Goal: Task Accomplishment & Management: Complete application form

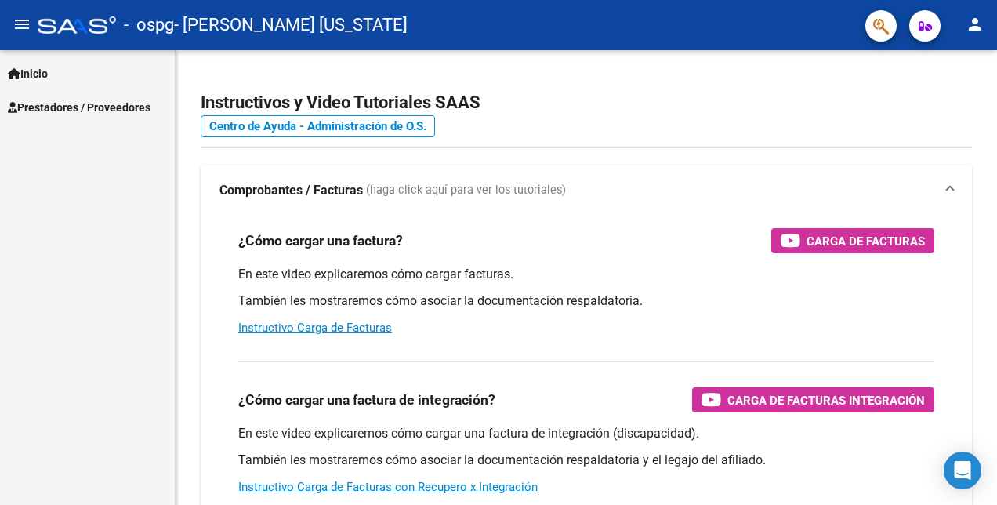
click at [43, 65] on span "Inicio" at bounding box center [28, 73] width 40 height 17
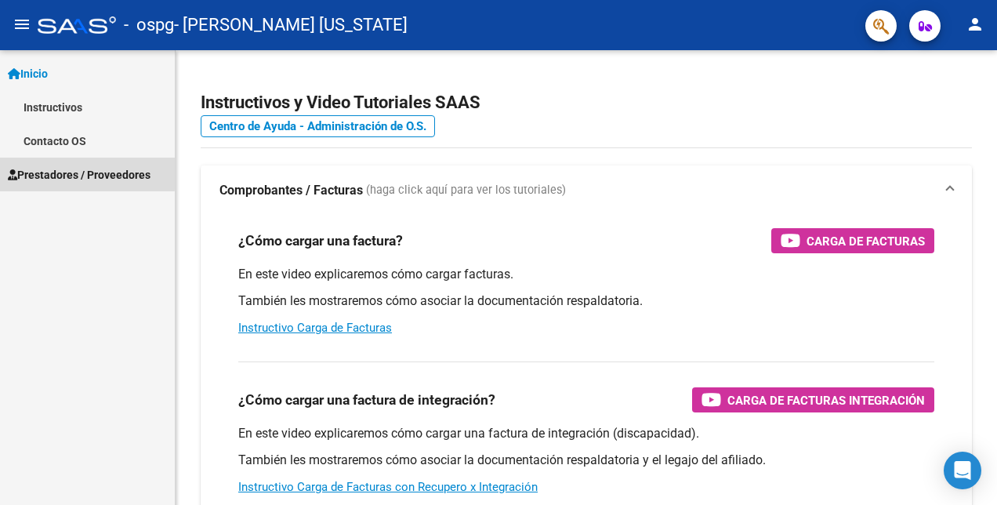
click at [53, 171] on span "Prestadores / Proveedores" at bounding box center [79, 174] width 143 height 17
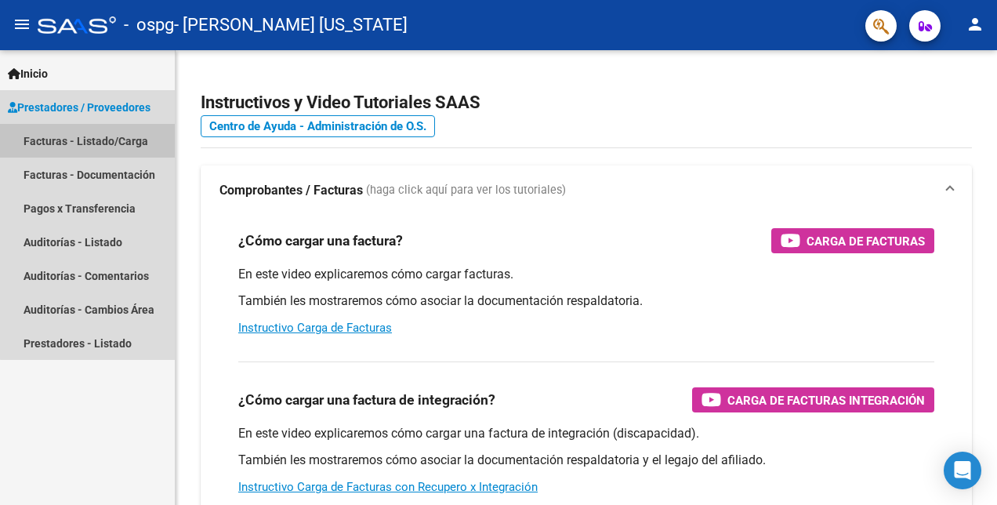
click at [96, 143] on link "Facturas - Listado/Carga" at bounding box center [87, 141] width 175 height 34
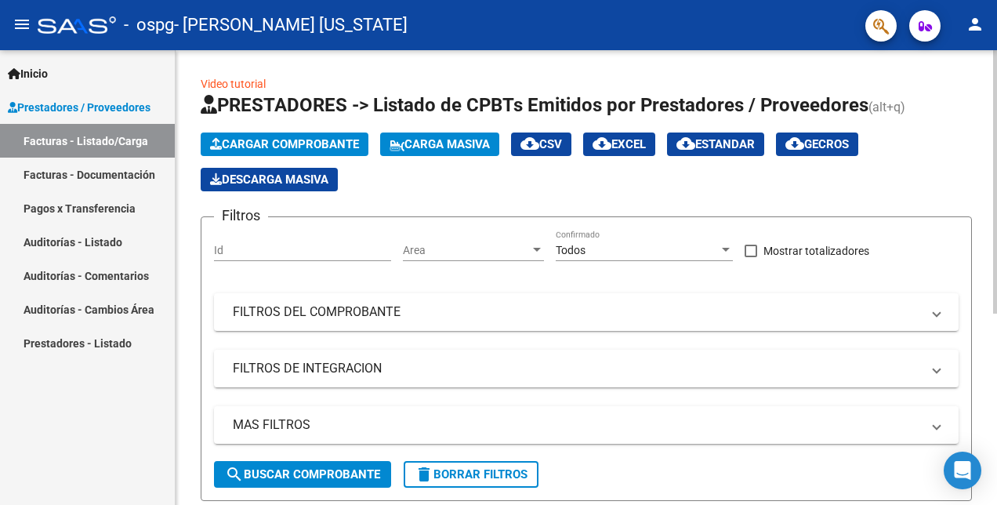
click at [259, 147] on span "Cargar Comprobante" at bounding box center [284, 144] width 149 height 14
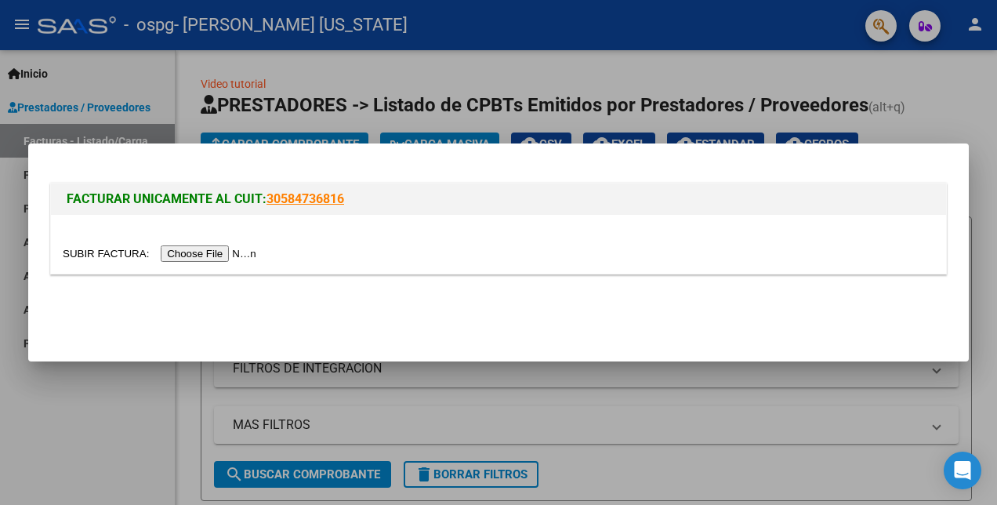
click at [216, 254] on input "file" at bounding box center [162, 253] width 198 height 16
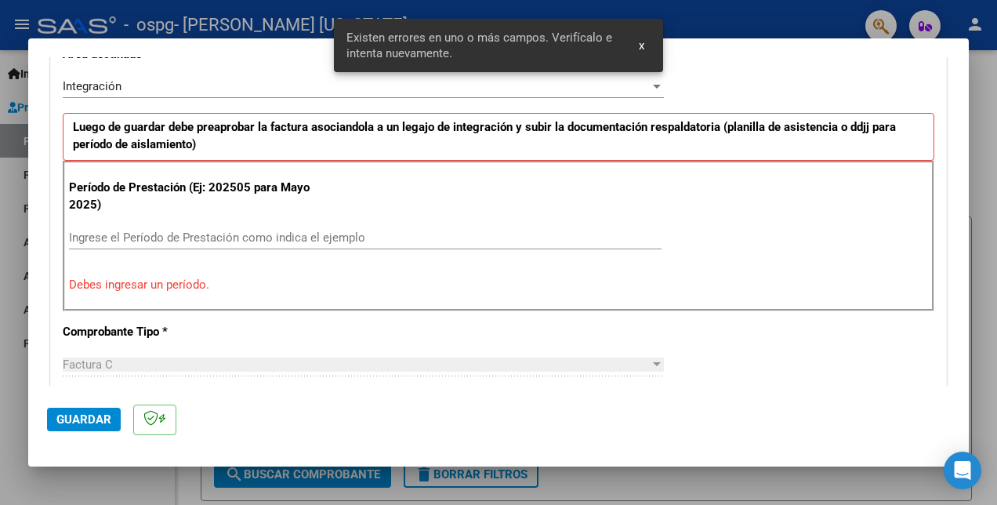
scroll to position [382, 0]
click at [172, 234] on input "Ingrese el Período de Prestación como indica el ejemplo" at bounding box center [365, 237] width 592 height 14
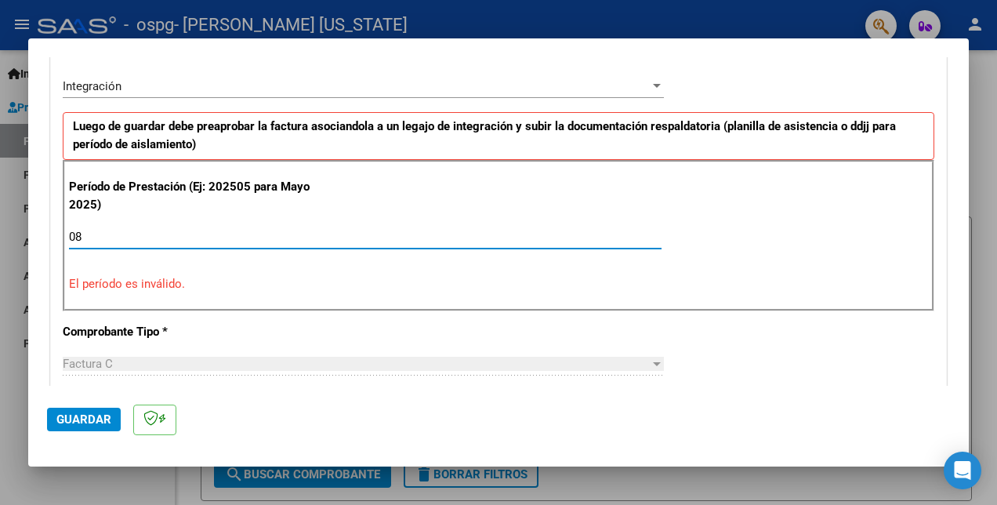
type input "0"
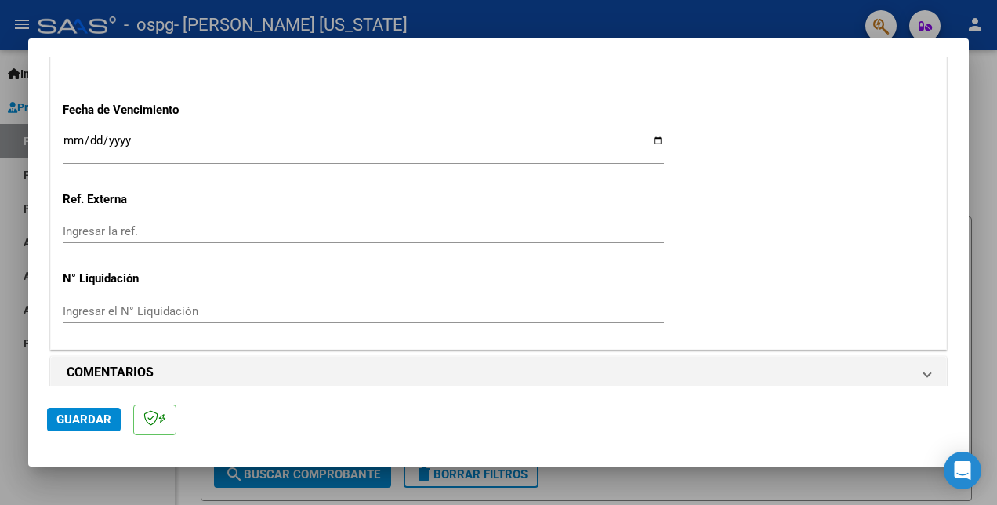
scroll to position [1099, 0]
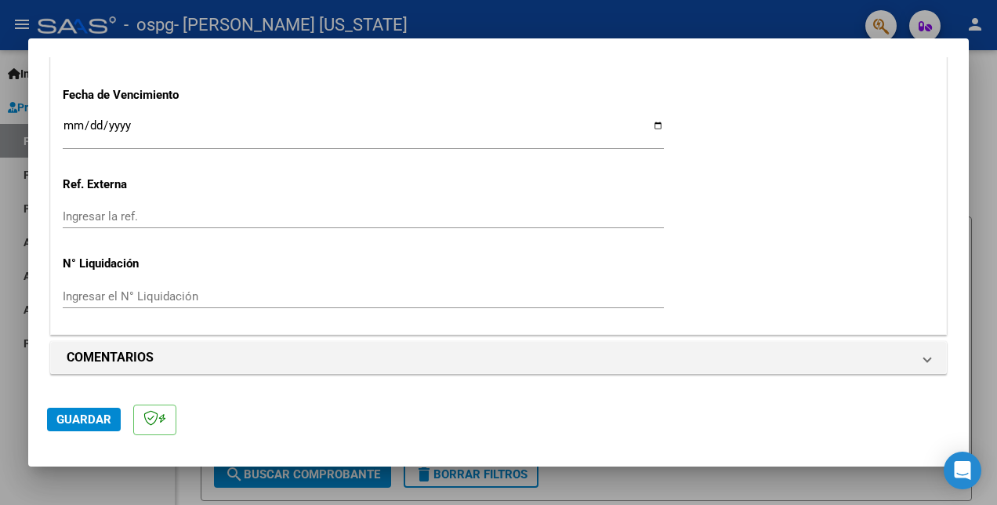
type input "202508"
click at [65, 426] on span "Guardar" at bounding box center [83, 419] width 55 height 14
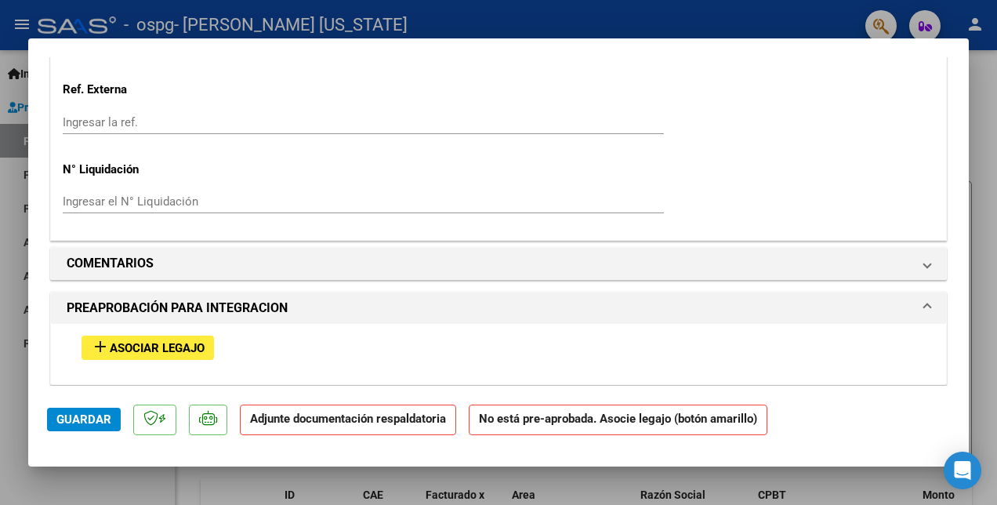
scroll to position [1254, 0]
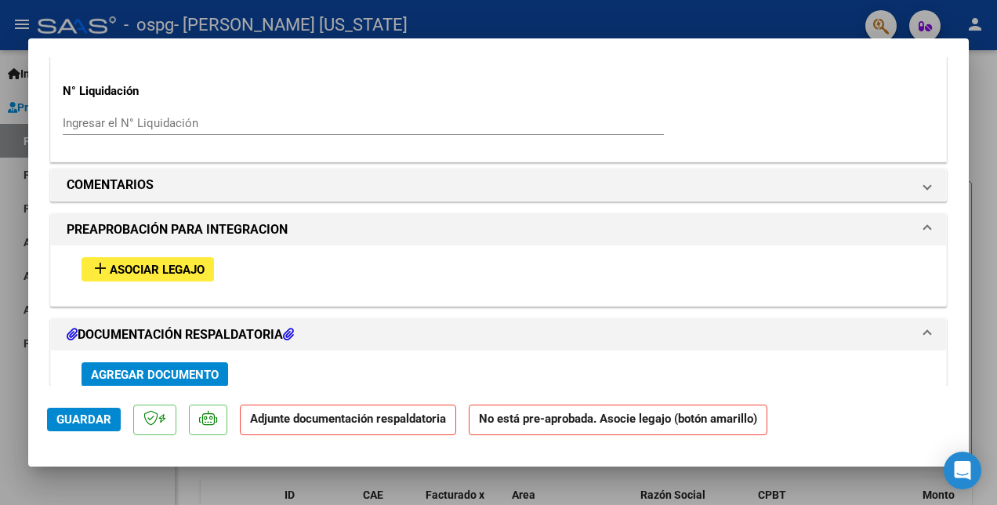
click at [167, 273] on span "Asociar Legajo" at bounding box center [157, 269] width 95 height 14
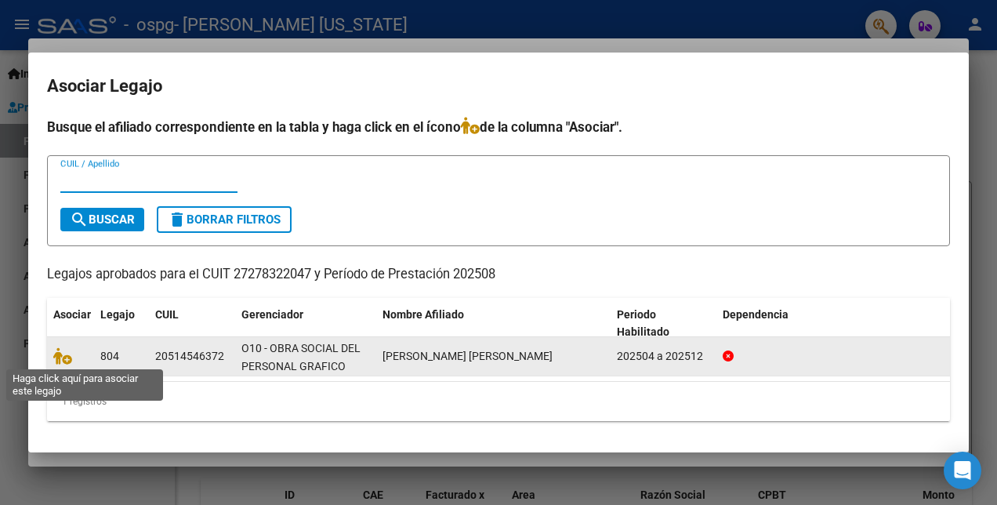
drag, startPoint x: 63, startPoint y: 357, endPoint x: 160, endPoint y: 348, distance: 97.5
click at [64, 357] on icon at bounding box center [62, 355] width 19 height 17
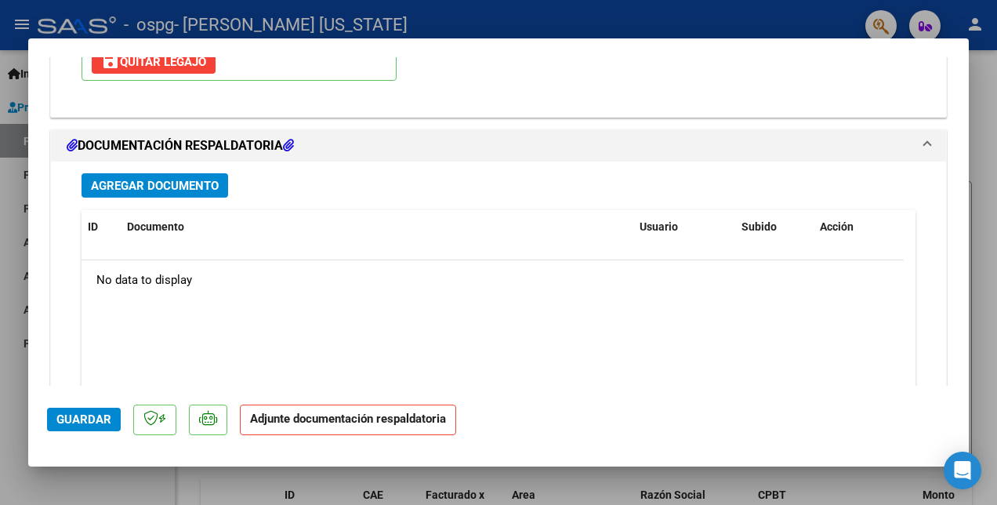
scroll to position [1765, 0]
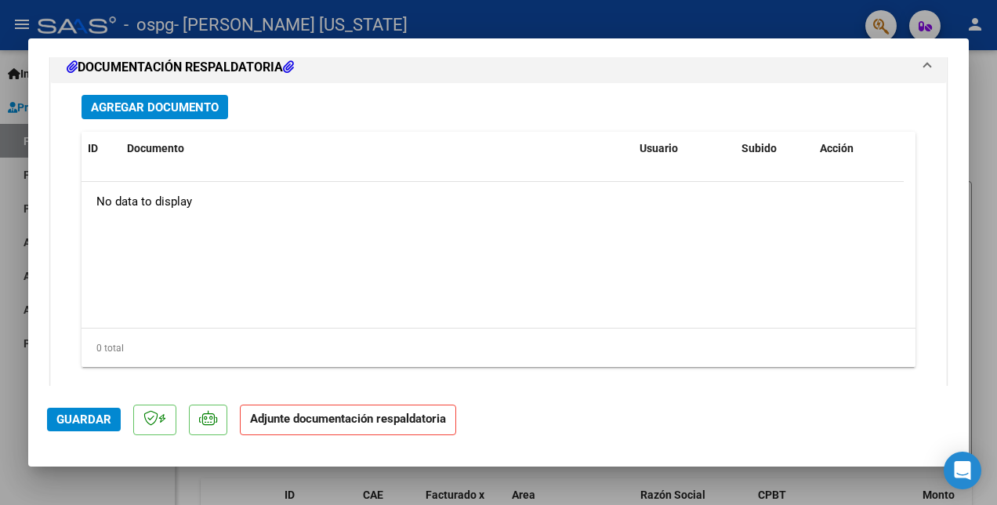
click at [165, 115] on button "Agregar Documento" at bounding box center [154, 107] width 147 height 24
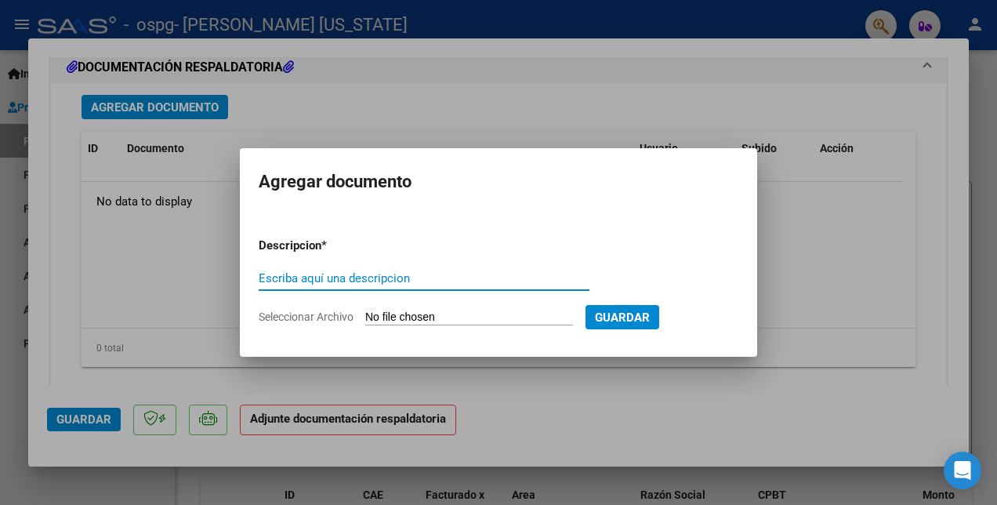
click at [292, 277] on input "Escriba aquí una descripcion" at bounding box center [424, 278] width 331 height 14
type input "planilla"
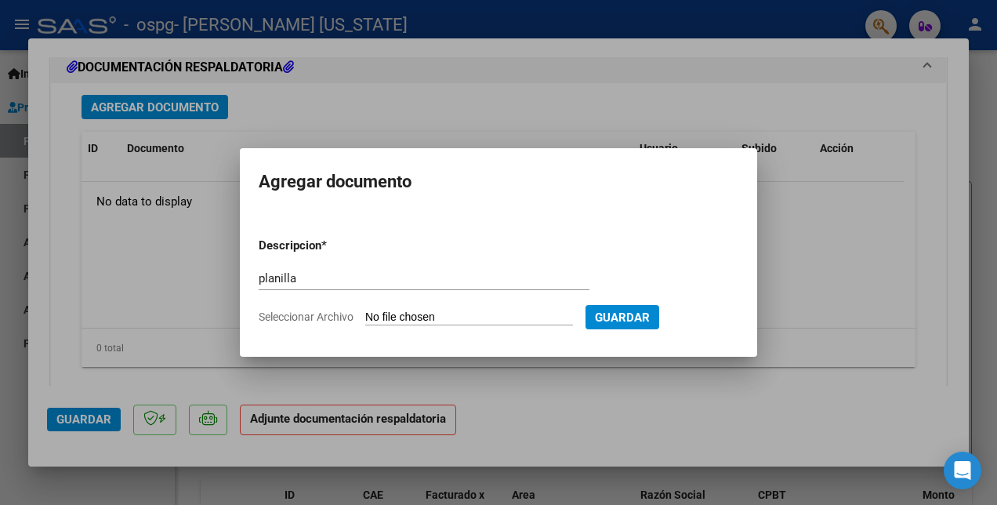
click at [469, 317] on input "Seleccionar Archivo" at bounding box center [469, 317] width 208 height 15
type input "C:\fakepath\Planilla [PERSON_NAME].pdf"
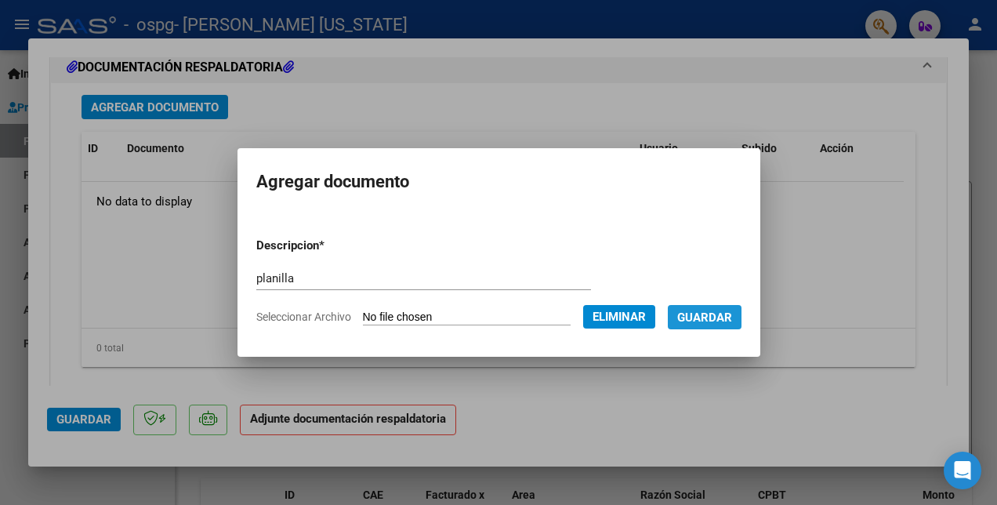
click at [730, 318] on span "Guardar" at bounding box center [704, 317] width 55 height 14
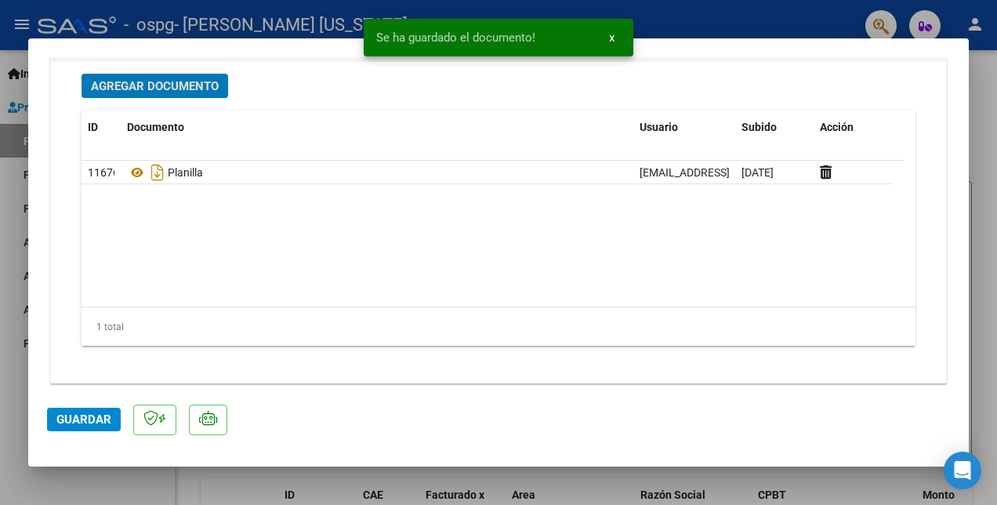
scroll to position [1795, 0]
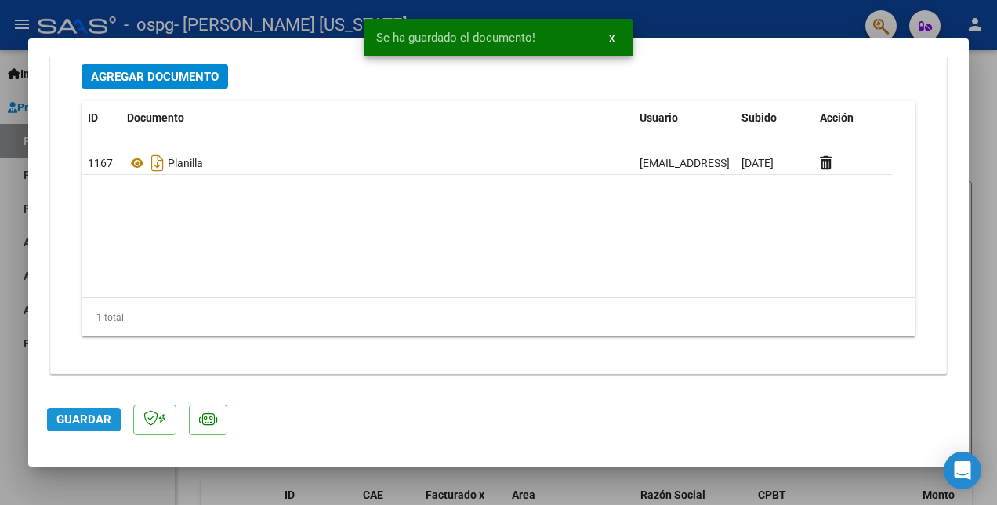
click at [82, 417] on span "Guardar" at bounding box center [83, 419] width 55 height 14
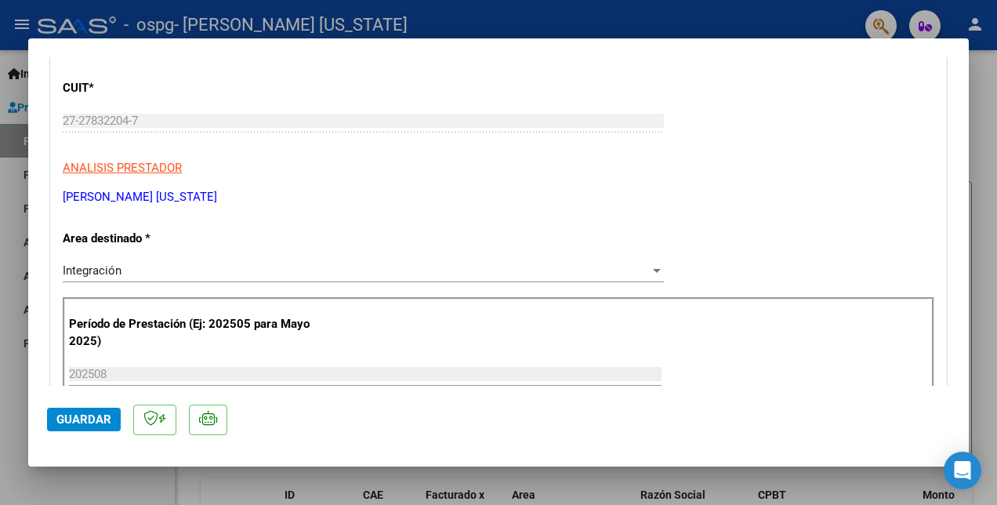
scroll to position [0, 0]
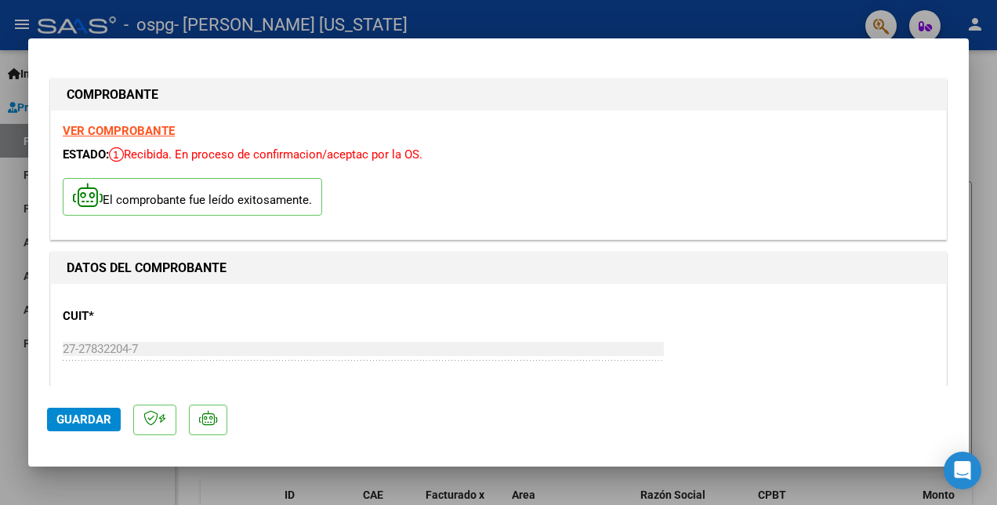
click at [78, 415] on span "Guardar" at bounding box center [83, 419] width 55 height 14
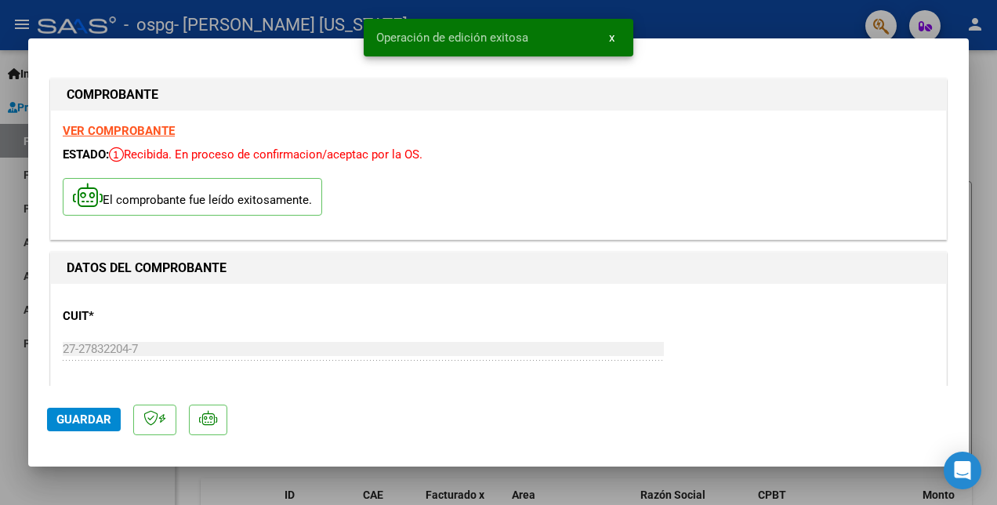
click at [17, 31] on div at bounding box center [498, 252] width 997 height 505
type input "$ 0,00"
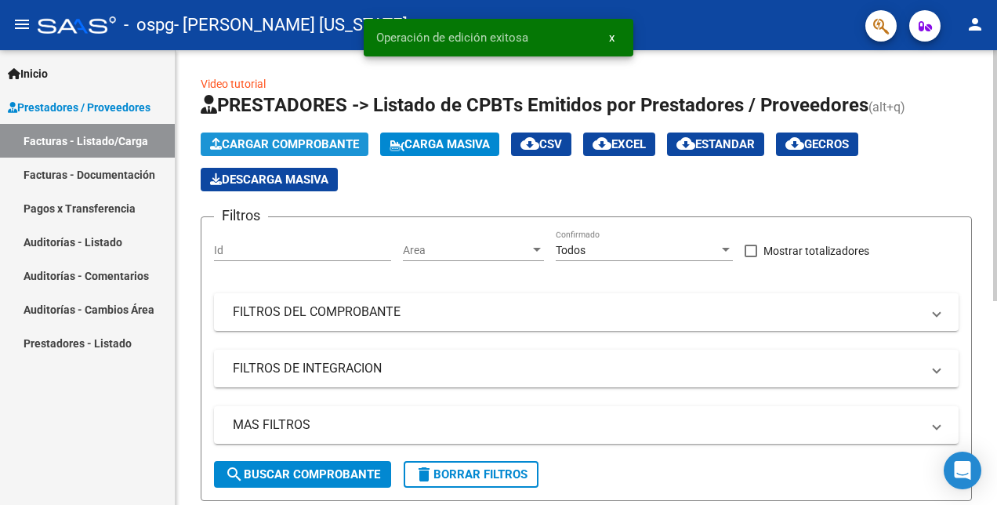
click at [245, 137] on button "Cargar Comprobante" at bounding box center [285, 144] width 168 height 24
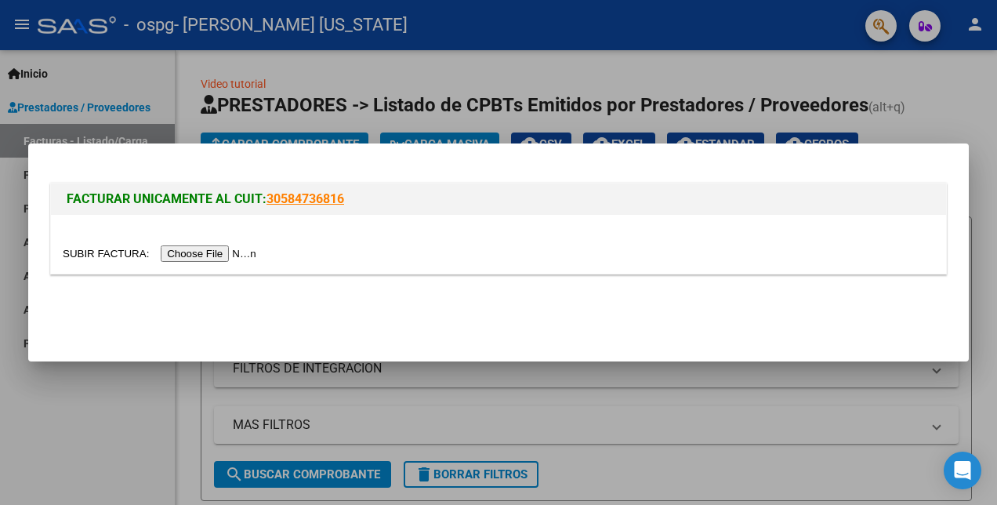
click at [190, 256] on input "file" at bounding box center [162, 253] width 198 height 16
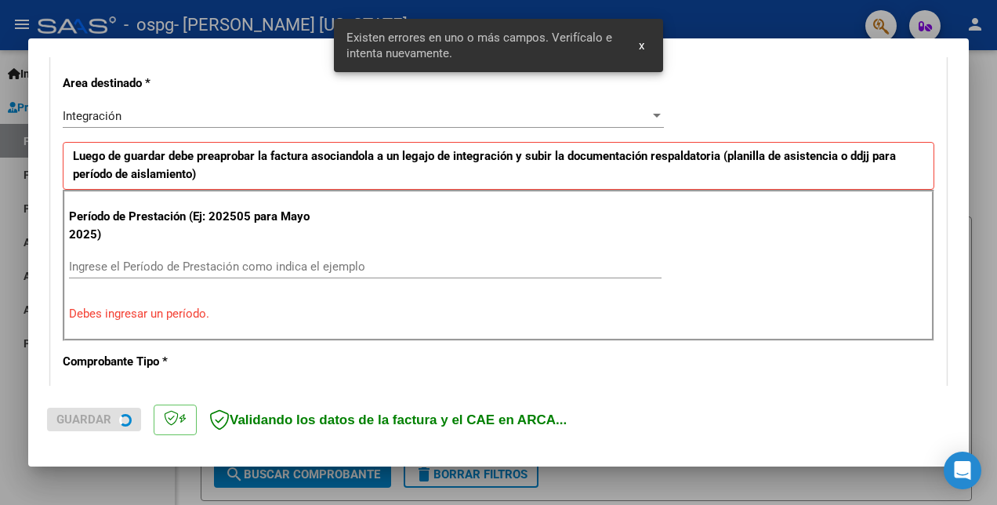
scroll to position [430, 0]
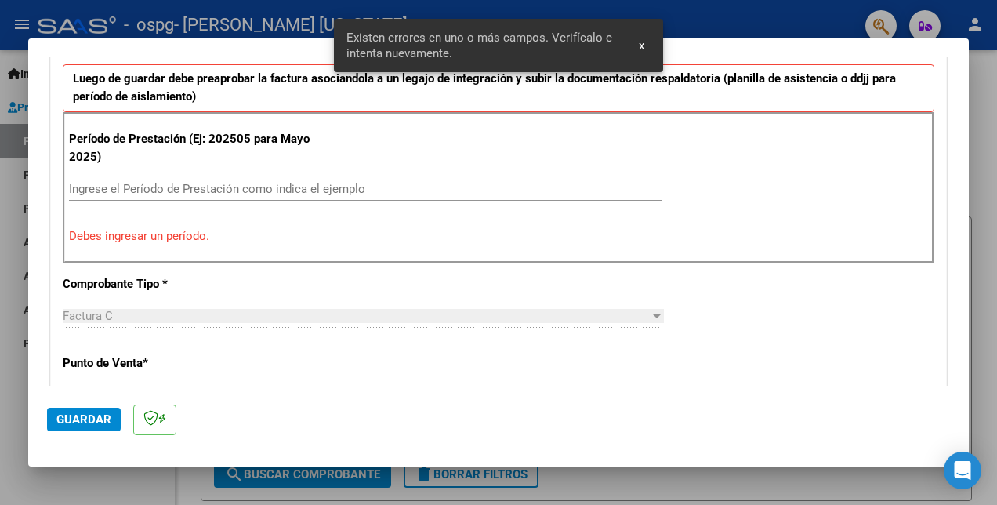
click at [116, 183] on input "Ingrese el Período de Prestación como indica el ejemplo" at bounding box center [365, 189] width 592 height 14
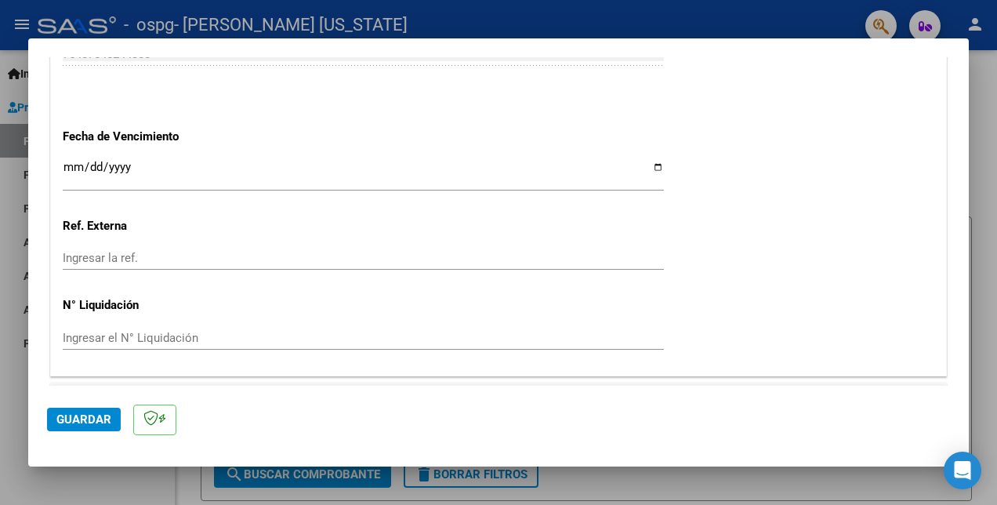
scroll to position [1099, 0]
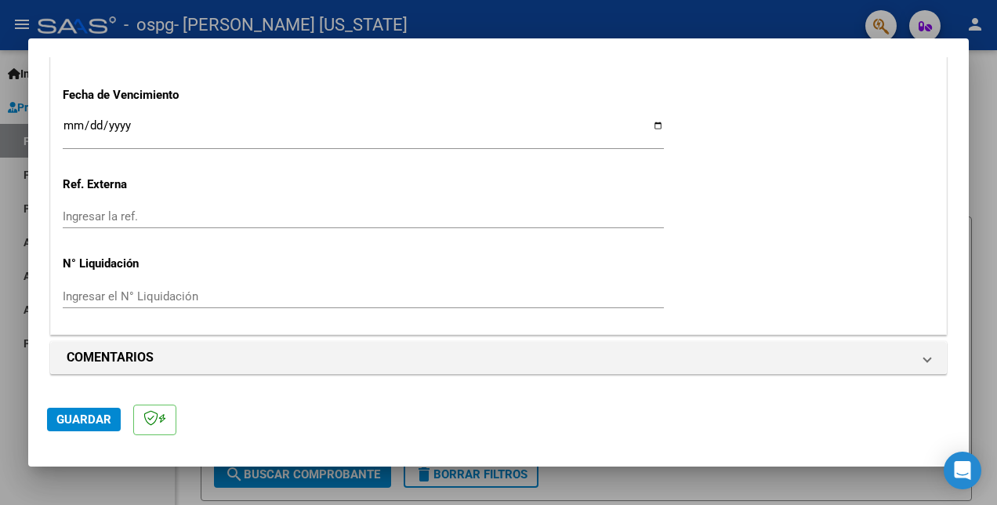
type input "202509"
click at [89, 425] on span "Guardar" at bounding box center [83, 419] width 55 height 14
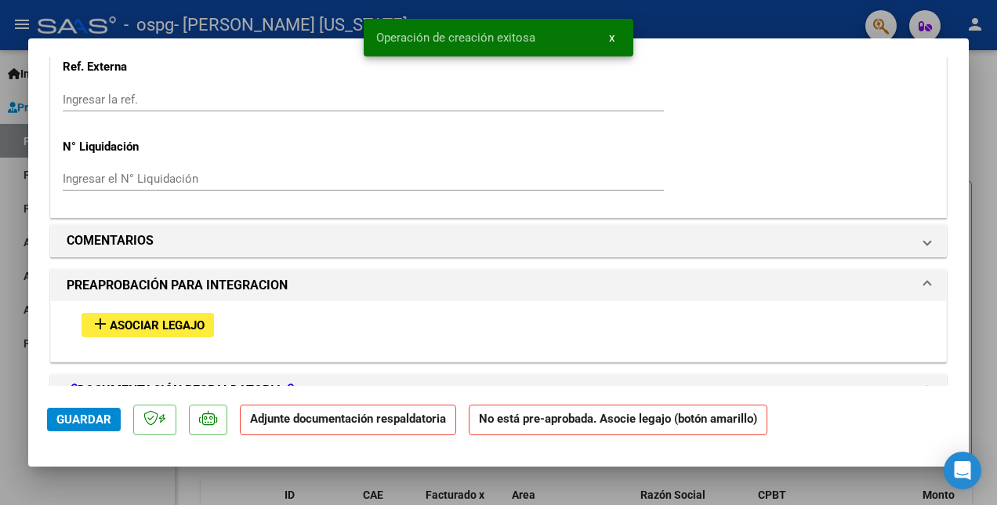
scroll to position [1254, 0]
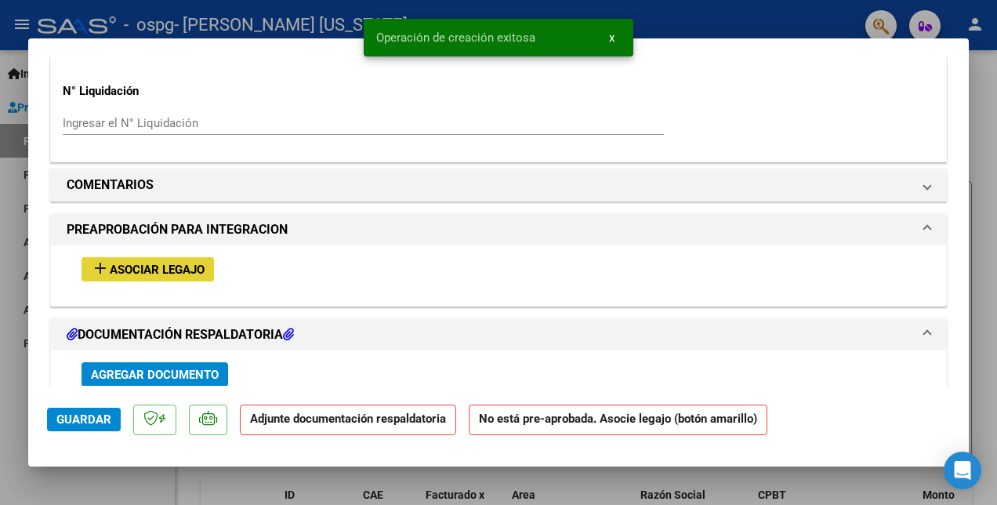
click at [155, 271] on span "Asociar Legajo" at bounding box center [157, 269] width 95 height 14
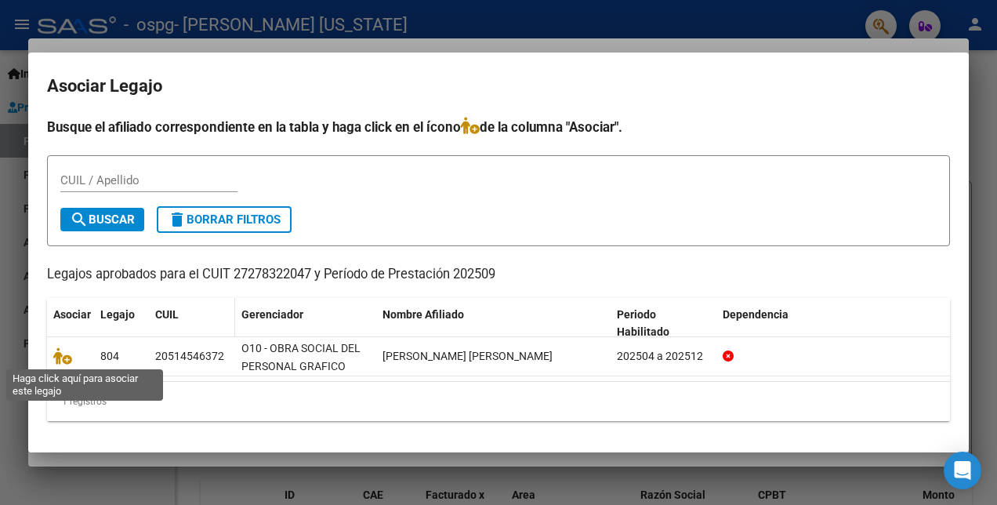
drag, startPoint x: 60, startPoint y: 353, endPoint x: 189, endPoint y: 324, distance: 132.3
click at [60, 352] on icon at bounding box center [62, 355] width 19 height 17
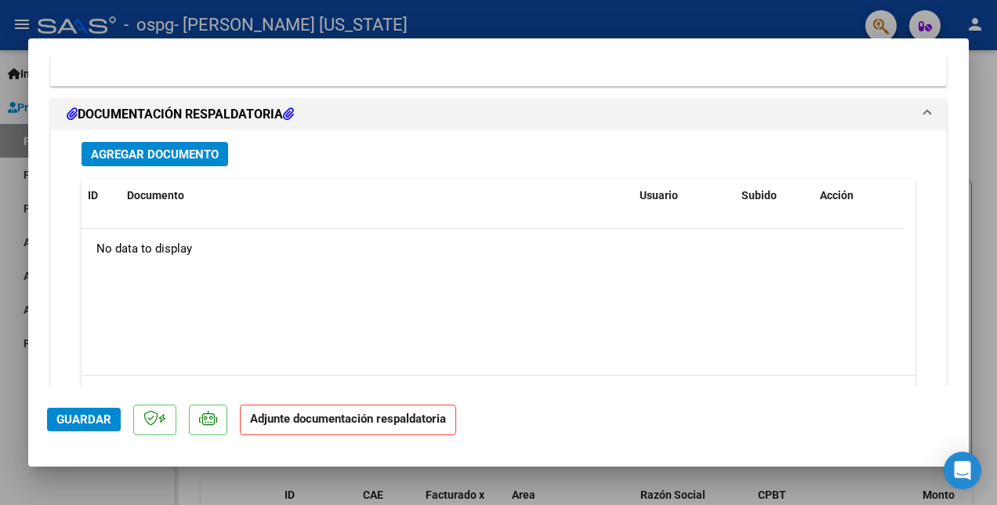
scroll to position [1765, 0]
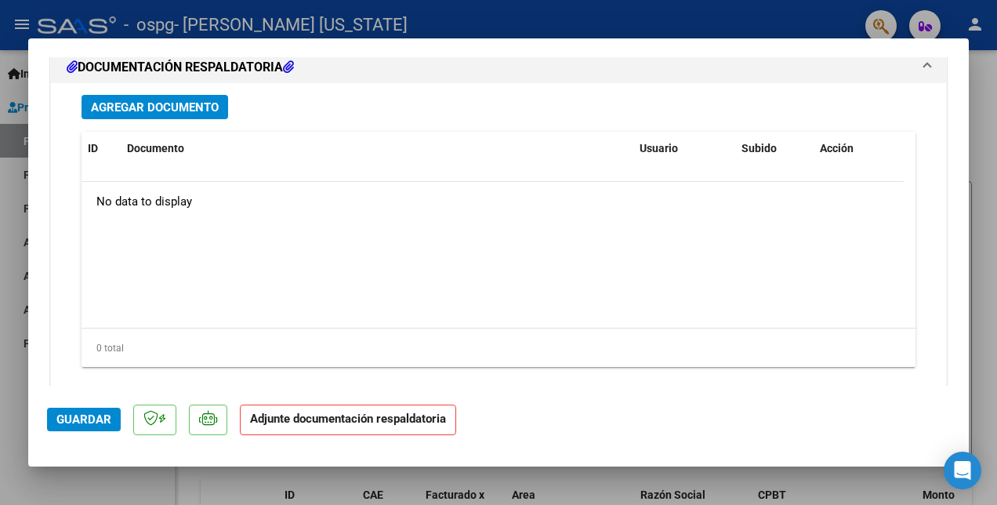
click at [107, 114] on span "Agregar Documento" at bounding box center [155, 107] width 128 height 14
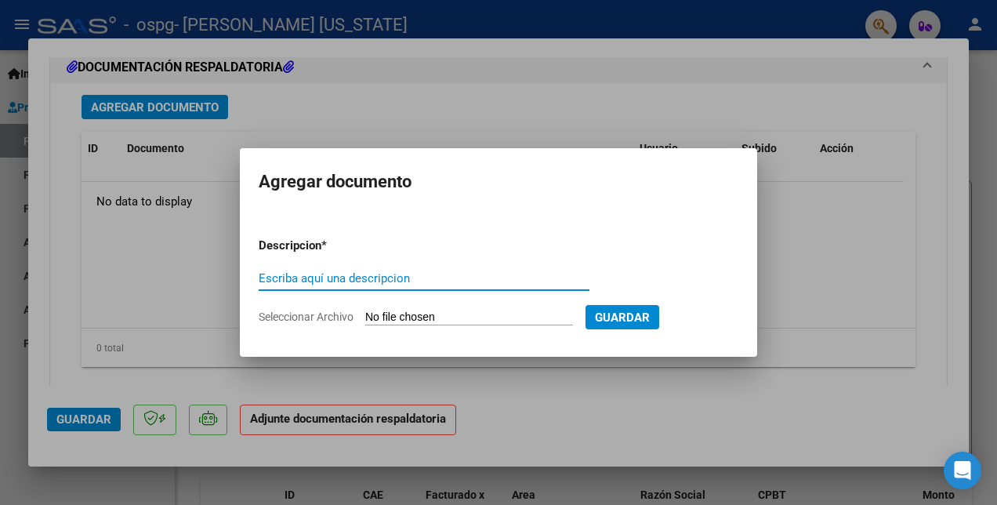
click at [317, 275] on input "Escriba aquí una descripcion" at bounding box center [424, 278] width 331 height 14
type input "planilla"
click at [330, 320] on span "Seleccionar Archivo" at bounding box center [306, 316] width 95 height 13
click at [365, 320] on input "Seleccionar Archivo" at bounding box center [469, 317] width 208 height 15
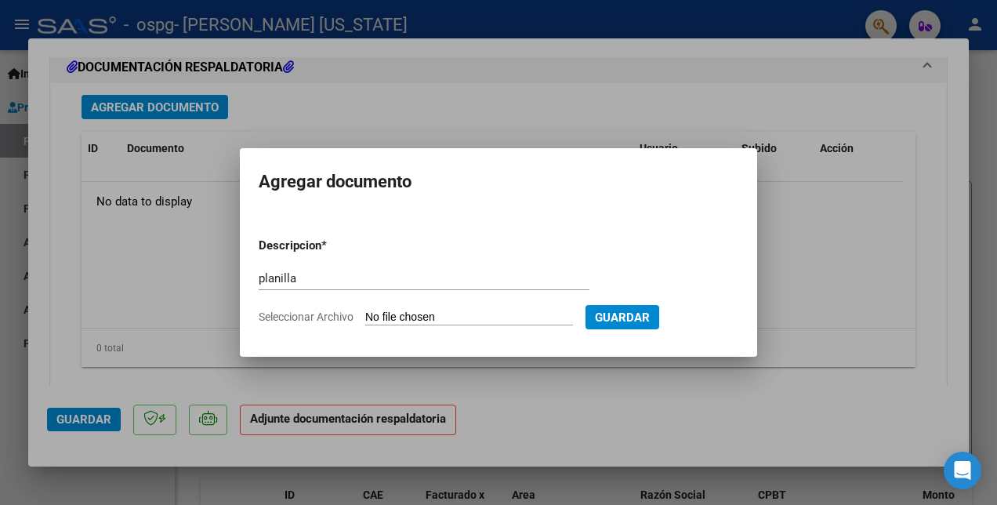
type input "C:\fakepath\Planilla mate [PERSON_NAME] sep.pdf"
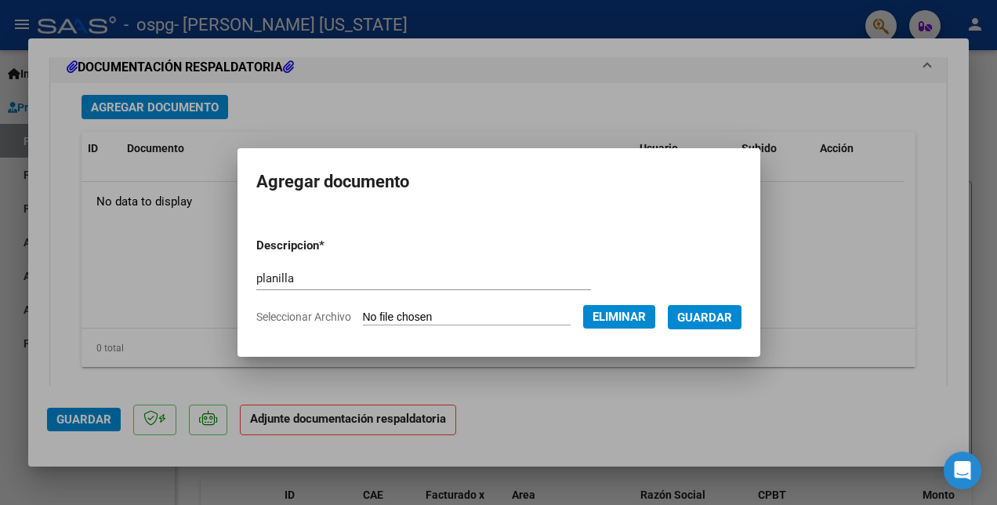
click at [717, 315] on span "Guardar" at bounding box center [704, 317] width 55 height 14
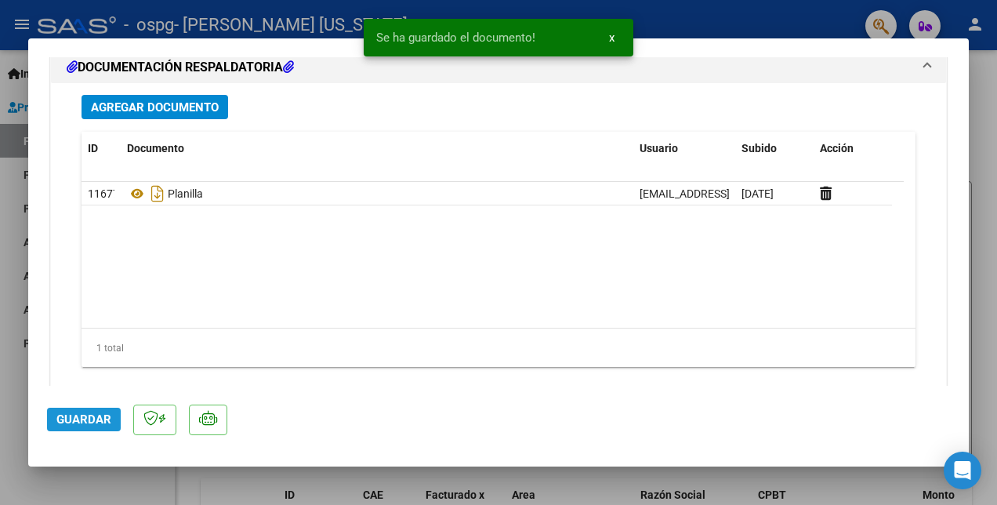
click at [92, 417] on span "Guardar" at bounding box center [83, 419] width 55 height 14
